Goal: Check status: Check status

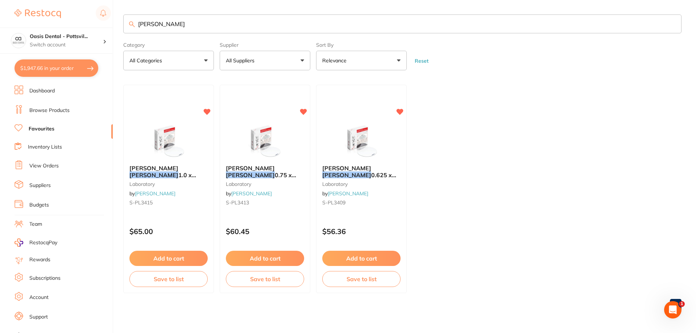
click at [47, 167] on link "View Orders" at bounding box center [43, 165] width 29 height 7
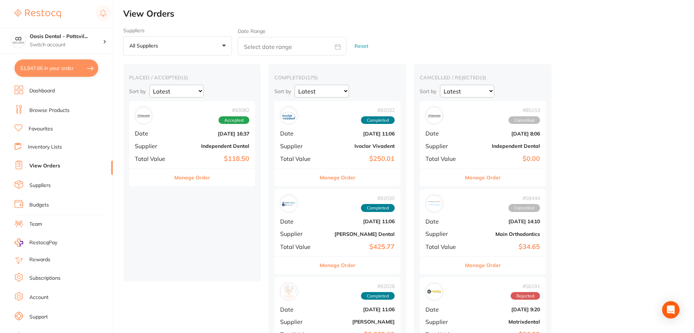
click at [181, 132] on b "[DATE] 16:37" at bounding box center [213, 134] width 72 height 6
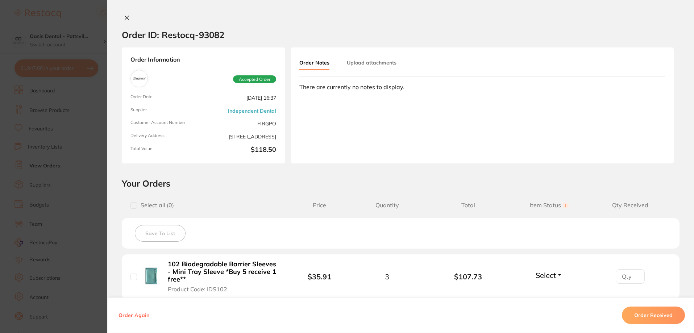
click at [624, 275] on input "number" at bounding box center [630, 276] width 29 height 14
type input "3"
click at [544, 274] on span "Select" at bounding box center [546, 275] width 20 height 9
click at [548, 277] on span "Select" at bounding box center [546, 275] width 20 height 9
click at [549, 289] on span "Received" at bounding box center [549, 290] width 18 height 5
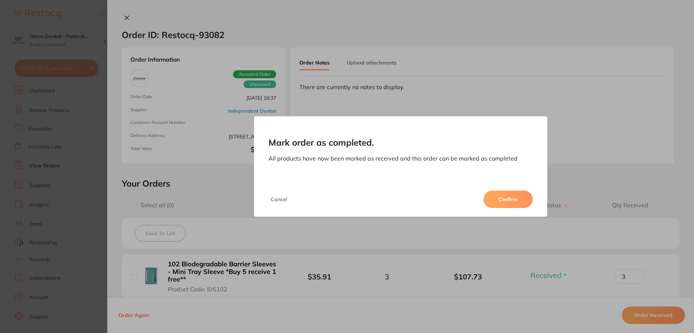
click at [510, 201] on button "Confirm" at bounding box center [507, 199] width 49 height 17
